Goal: Check status: Check status

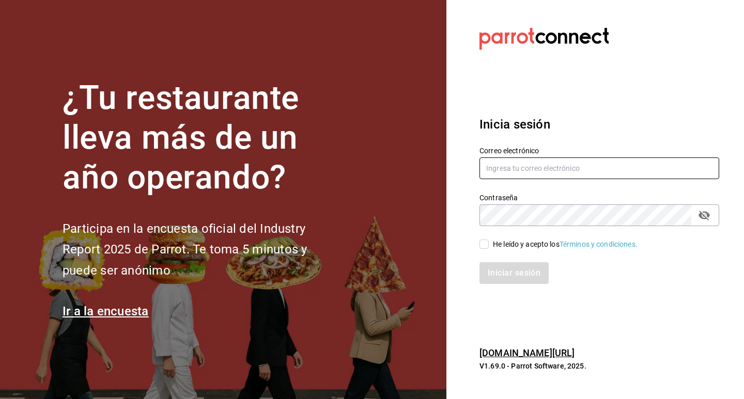
type input "estefania.tiberius@gmail.com"
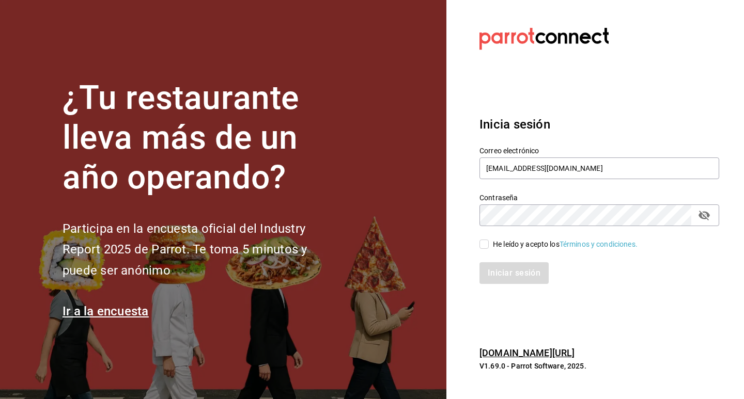
click at [487, 246] on input "He leído y acepto los Términos y condiciones." at bounding box center [483, 244] width 9 height 9
checkbox input "true"
click at [500, 275] on button "Iniciar sesión" at bounding box center [514, 273] width 70 height 22
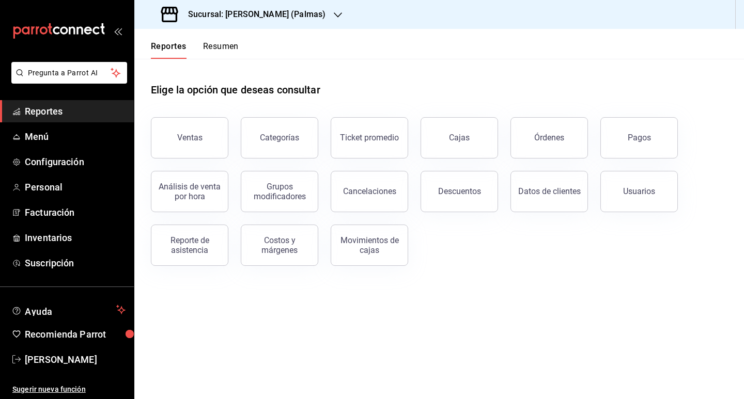
click at [262, 9] on h3 "Sucursal: [PERSON_NAME] (Palmas)" at bounding box center [253, 14] width 146 height 12
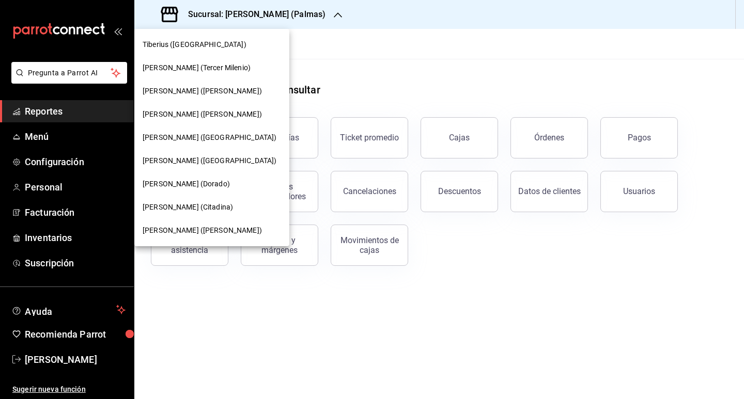
click at [197, 109] on span "[PERSON_NAME] ([PERSON_NAME])" at bounding box center [202, 114] width 119 height 11
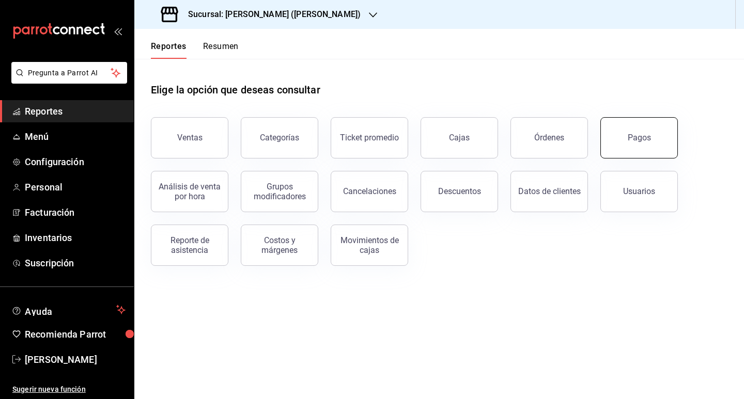
click at [628, 141] on div "Pagos" at bounding box center [638, 138] width 23 height 10
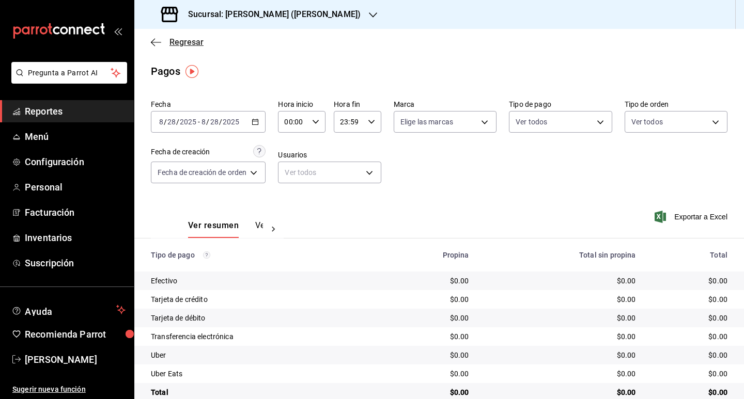
click at [156, 45] on icon "button" at bounding box center [156, 42] width 10 height 9
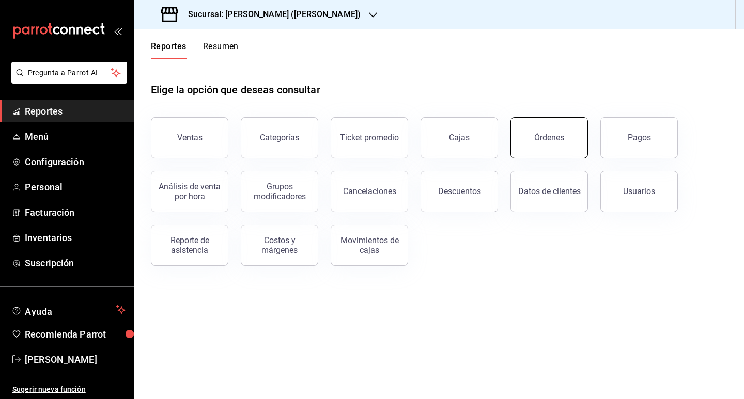
click at [562, 134] on div "Órdenes" at bounding box center [549, 138] width 30 height 10
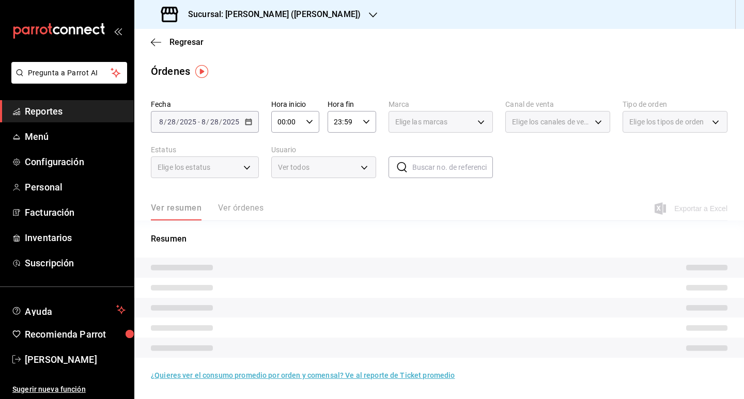
click at [430, 171] on input "text" at bounding box center [452, 167] width 81 height 21
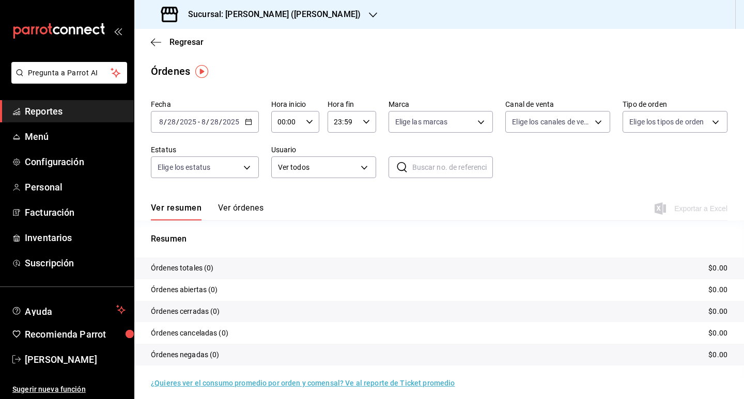
paste input "220825-P-001"
type input "220825-P-001"
click at [401, 168] on icon at bounding box center [402, 167] width 12 height 12
drag, startPoint x: 459, startPoint y: 166, endPoint x: 378, endPoint y: 166, distance: 80.6
click at [378, 166] on div "Fecha [DATE] [DATE] - [DATE] [DATE] Hora inicio 00:00 Hora inicio Hora fin 23:5…" at bounding box center [439, 143] width 576 height 95
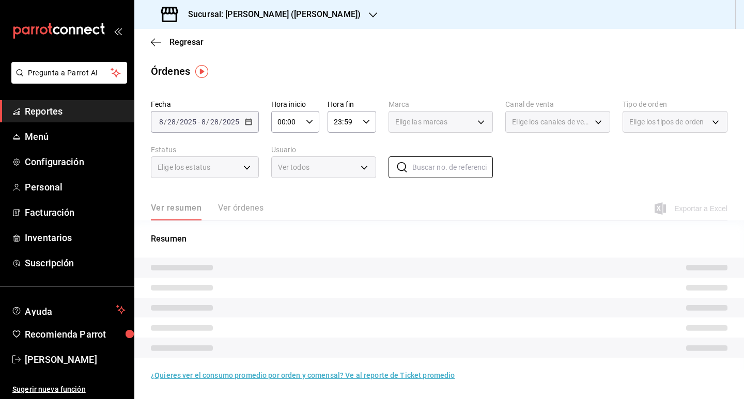
click at [498, 185] on div "Fecha [DATE] [DATE] - [DATE] [DATE] Hora inicio 00:00 Hora inicio Hora fin 23:5…" at bounding box center [439, 143] width 576 height 95
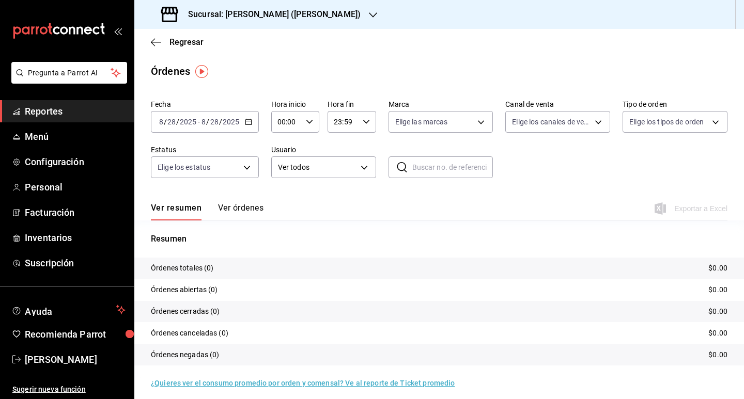
click at [247, 120] on \(Stroke\) "button" at bounding box center [248, 122] width 6 height 6
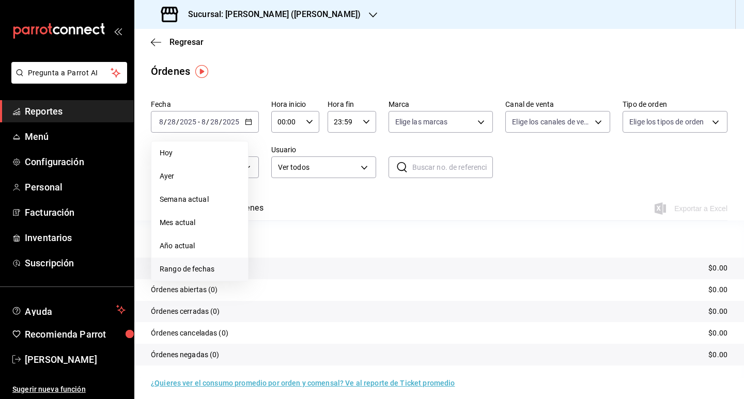
click at [199, 269] on span "Rango de fechas" at bounding box center [200, 269] width 80 height 11
click at [342, 257] on abbr "22" at bounding box center [343, 258] width 7 height 7
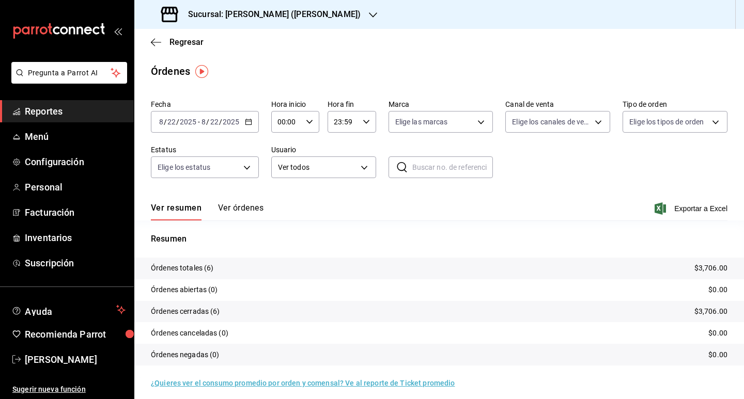
click at [251, 202] on div "Ver resumen Ver órdenes Exportar a Excel" at bounding box center [439, 206] width 576 height 30
click at [249, 208] on button "Ver órdenes" at bounding box center [240, 212] width 45 height 18
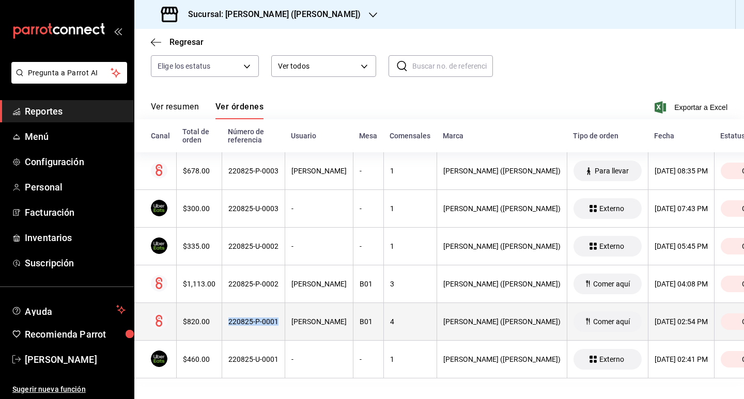
drag, startPoint x: 227, startPoint y: 313, endPoint x: 282, endPoint y: 317, distance: 55.4
click at [282, 317] on th "220825-P-0001" at bounding box center [253, 322] width 63 height 38
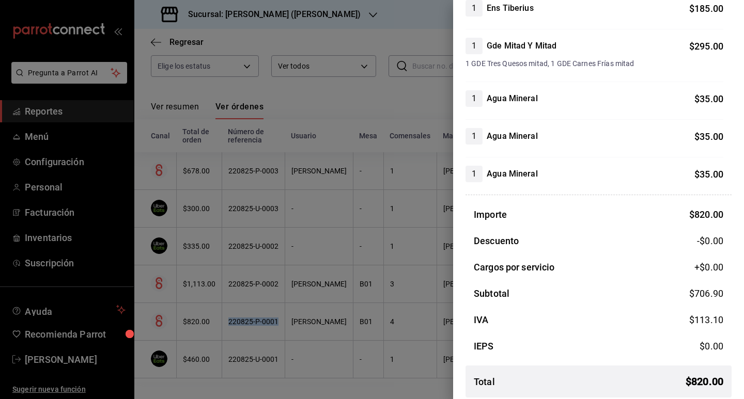
scroll to position [287, 0]
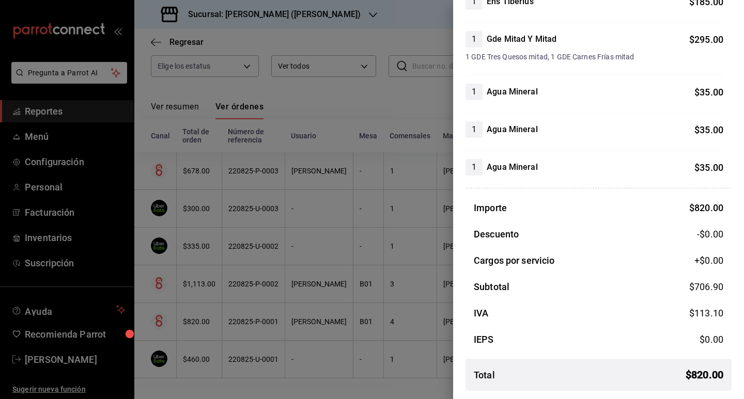
click at [372, 89] on div at bounding box center [372, 199] width 744 height 399
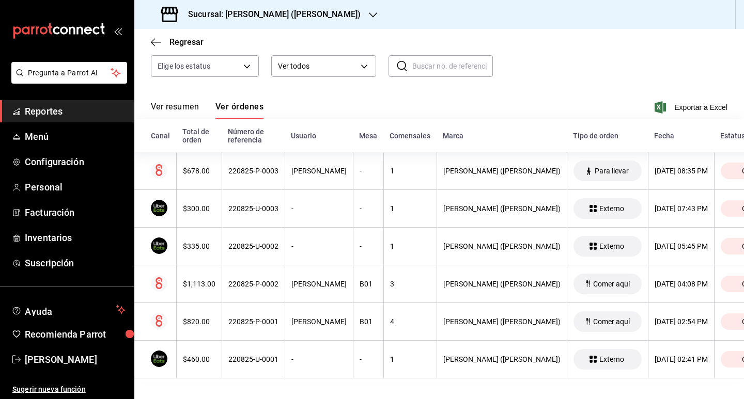
scroll to position [109, 0]
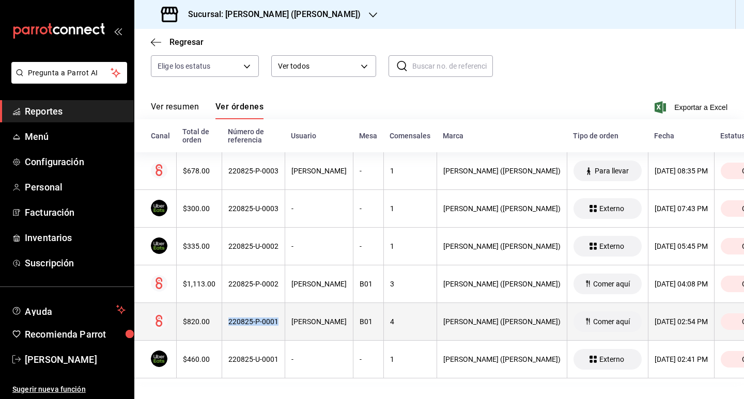
drag, startPoint x: 229, startPoint y: 313, endPoint x: 280, endPoint y: 314, distance: 51.1
click at [280, 314] on th "220825-P-0001" at bounding box center [253, 322] width 63 height 38
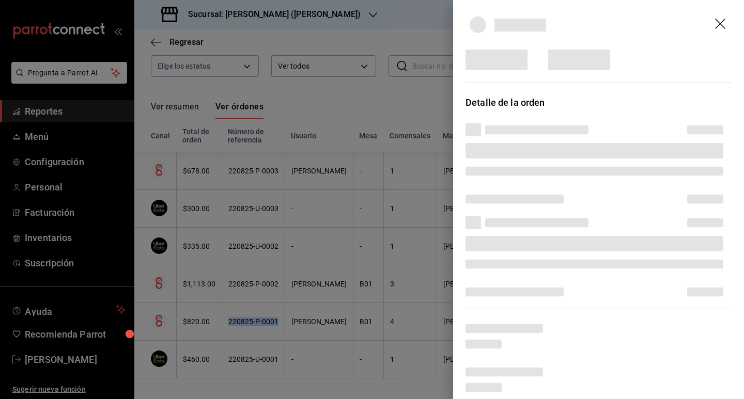
copy div "220825-P-0001"
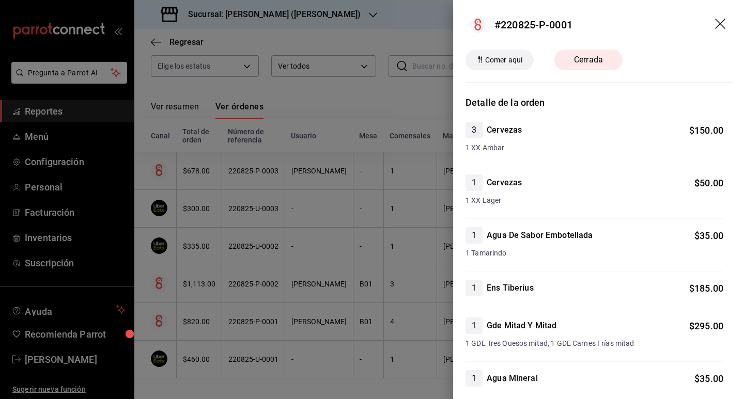
click at [371, 98] on div at bounding box center [372, 199] width 744 height 399
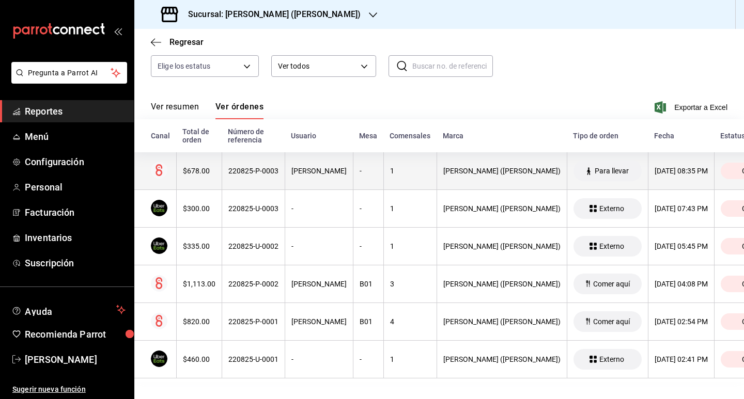
scroll to position [0, 0]
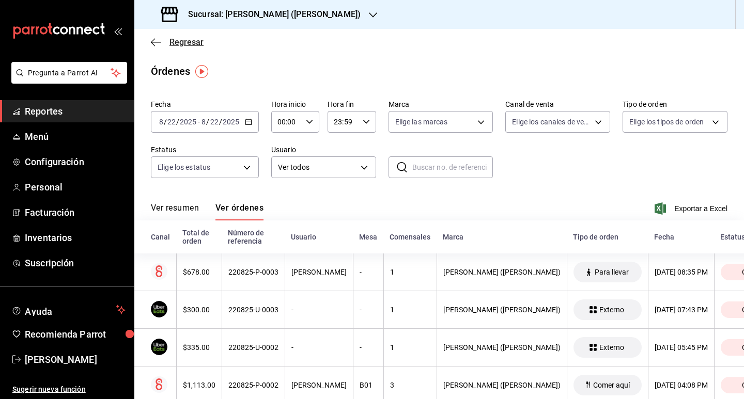
click at [159, 42] on icon "button" at bounding box center [156, 42] width 10 height 1
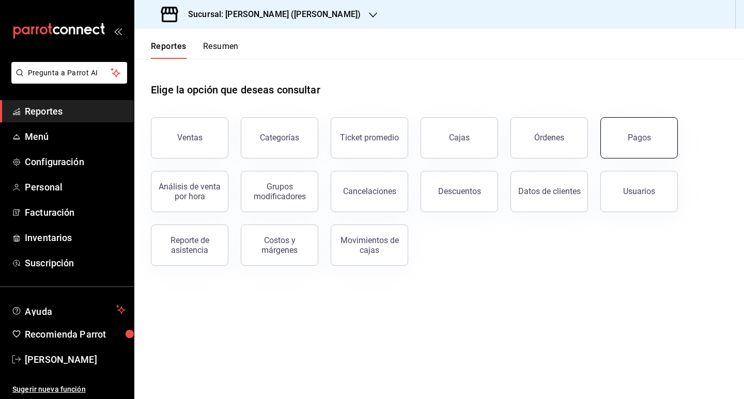
click at [626, 141] on button "Pagos" at bounding box center [638, 137] width 77 height 41
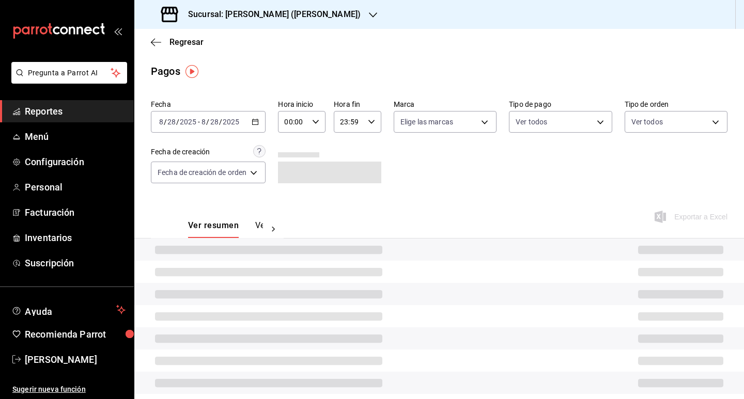
click at [256, 124] on icon "button" at bounding box center [254, 121] width 7 height 7
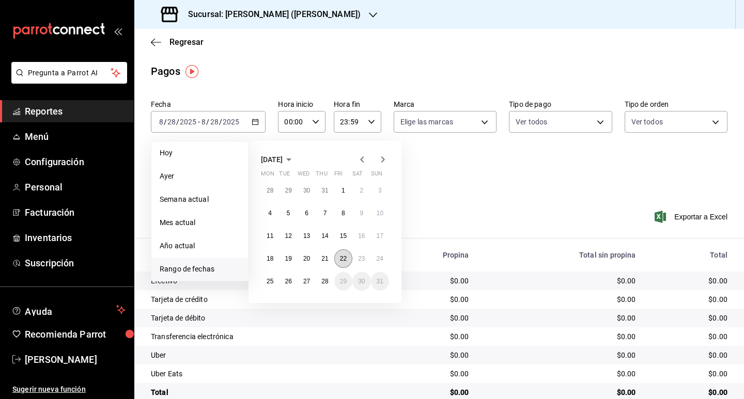
click at [344, 261] on abbr "22" at bounding box center [343, 258] width 7 height 7
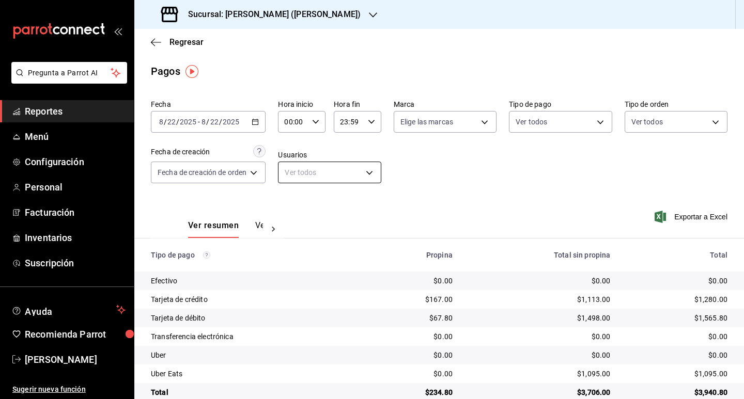
click at [333, 172] on body "Pregunta a Parrot AI Reportes Menú Configuración Personal Facturación Inventari…" at bounding box center [372, 199] width 744 height 399
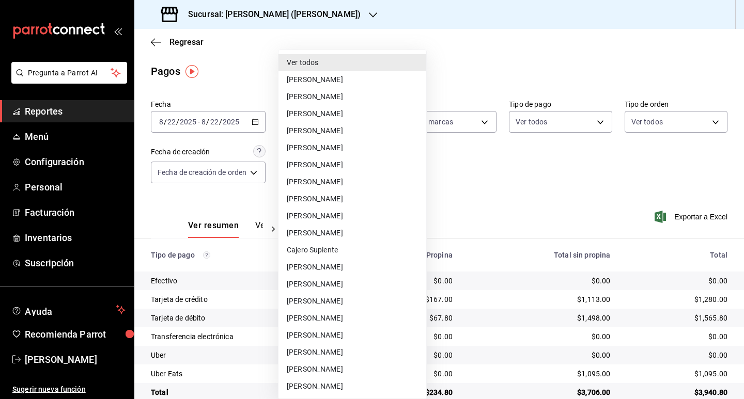
click at [546, 172] on div at bounding box center [372, 199] width 744 height 399
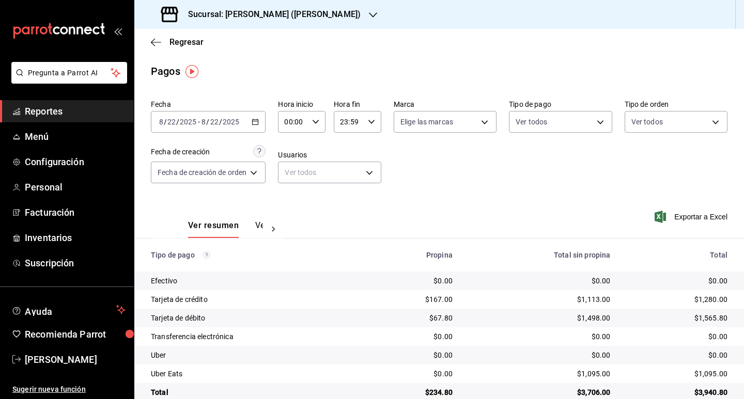
click at [260, 229] on button "Ver pagos" at bounding box center [274, 229] width 39 height 18
